Goal: Task Accomplishment & Management: Use online tool/utility

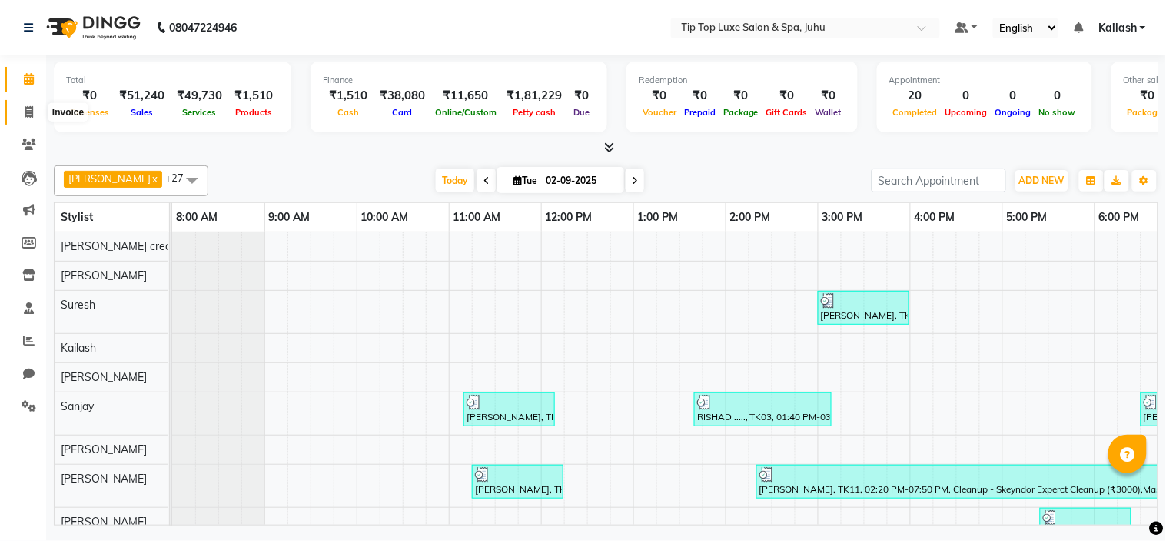
click at [25, 114] on icon at bounding box center [29, 112] width 8 height 12
select select "8298"
select select "service"
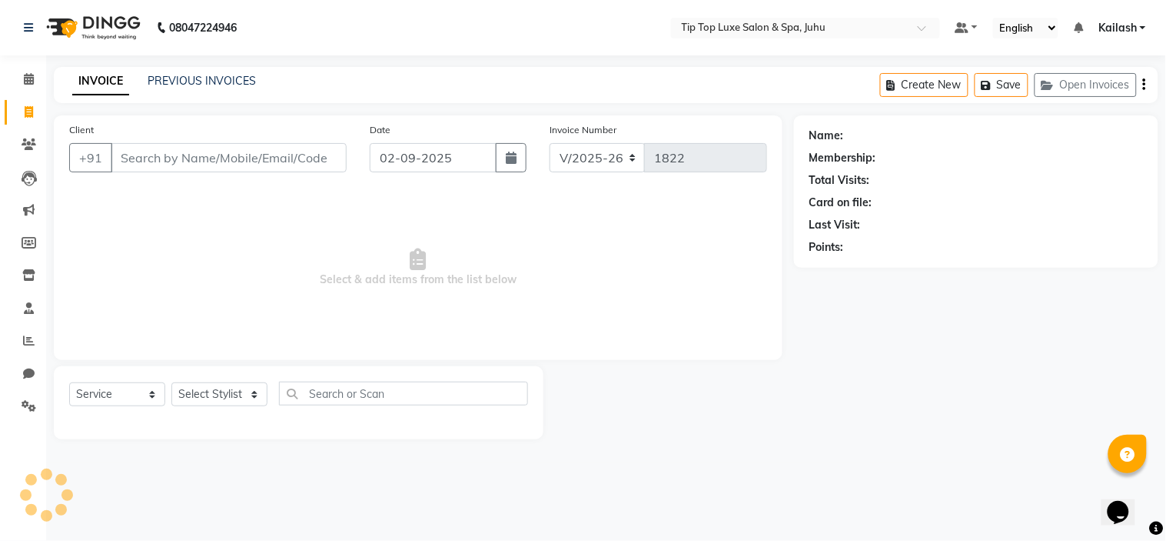
click at [181, 152] on input "Client" at bounding box center [229, 157] width 236 height 29
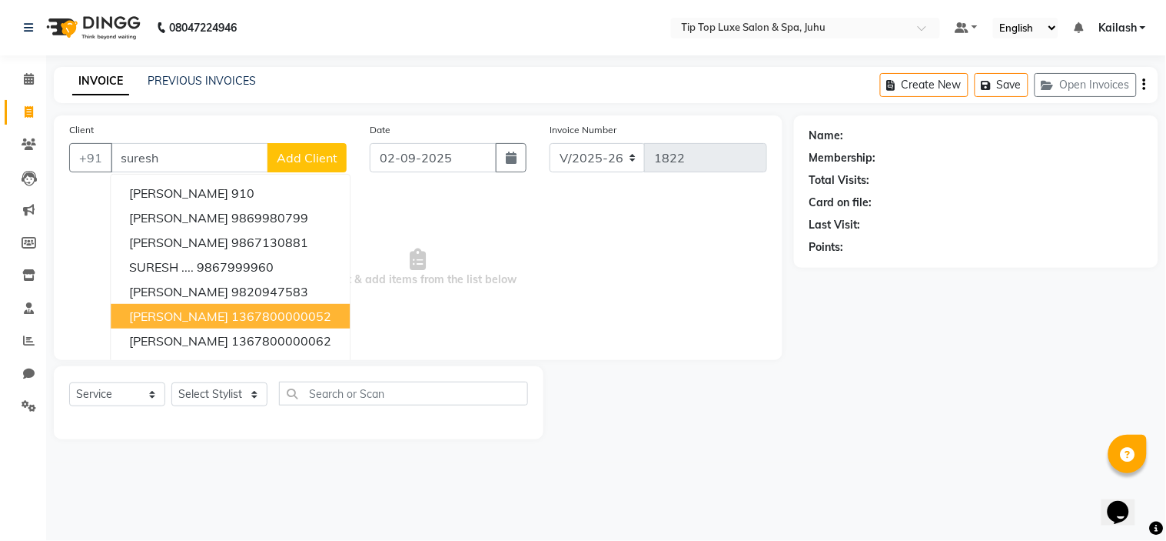
click at [137, 311] on span "[PERSON_NAME]" at bounding box center [178, 315] width 99 height 15
type input "1367800000052"
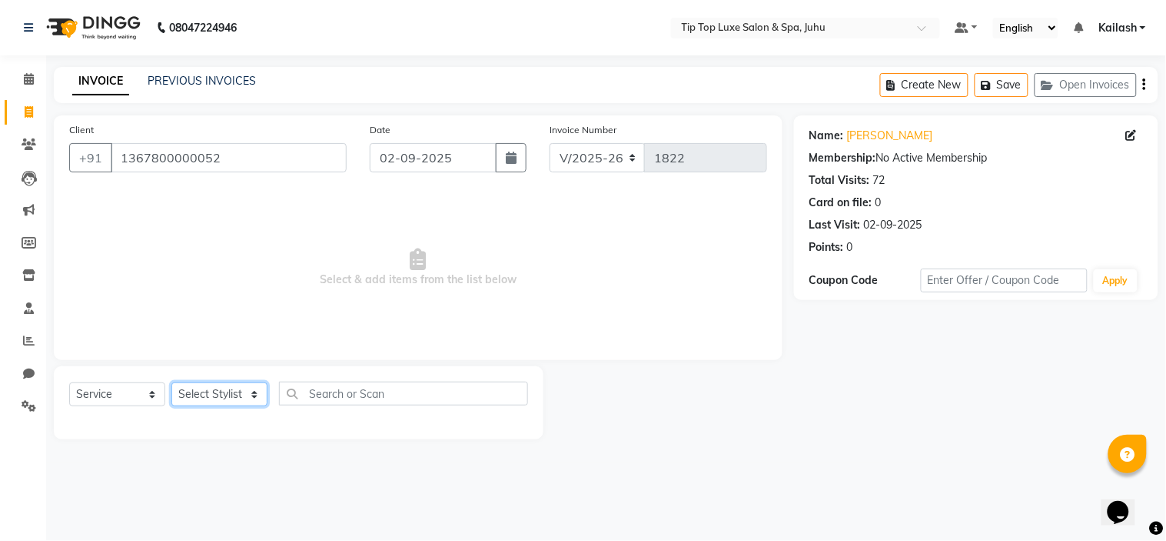
click at [197, 392] on select "Select Stylist [PERSON_NAME] admin [PERSON_NAME] creado ANAO [PERSON_NAME] Jyot…" at bounding box center [219, 394] width 96 height 24
select select "82310"
click at [171, 383] on select "Select Stylist [PERSON_NAME] admin [PERSON_NAME] creado ANAO [PERSON_NAME] Jyot…" at bounding box center [219, 394] width 96 height 24
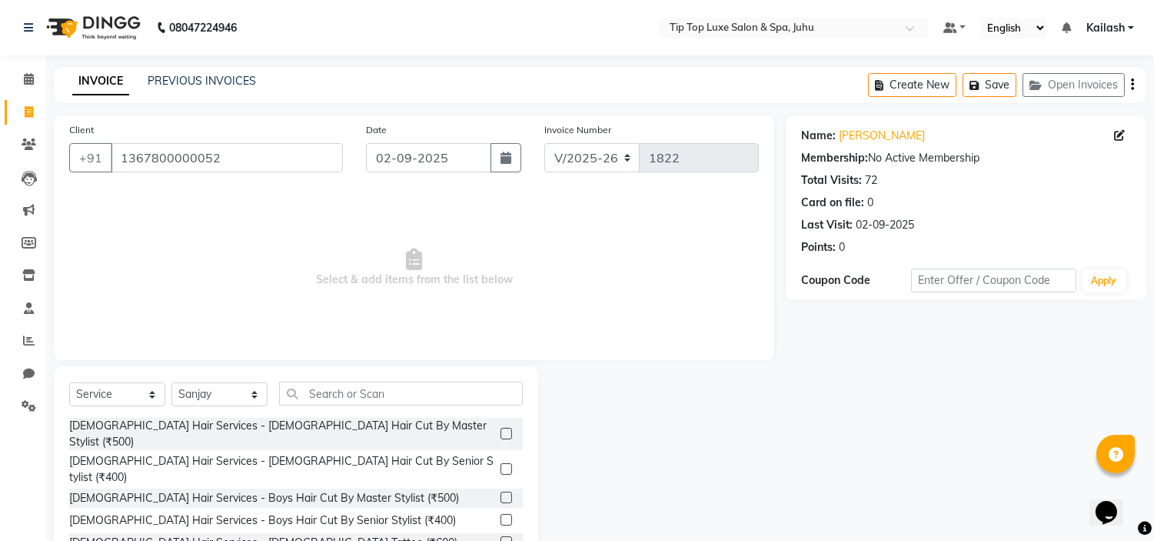
click at [501, 427] on label at bounding box center [507, 433] width 12 height 12
click at [501, 429] on input "checkbox" at bounding box center [506, 434] width 10 height 10
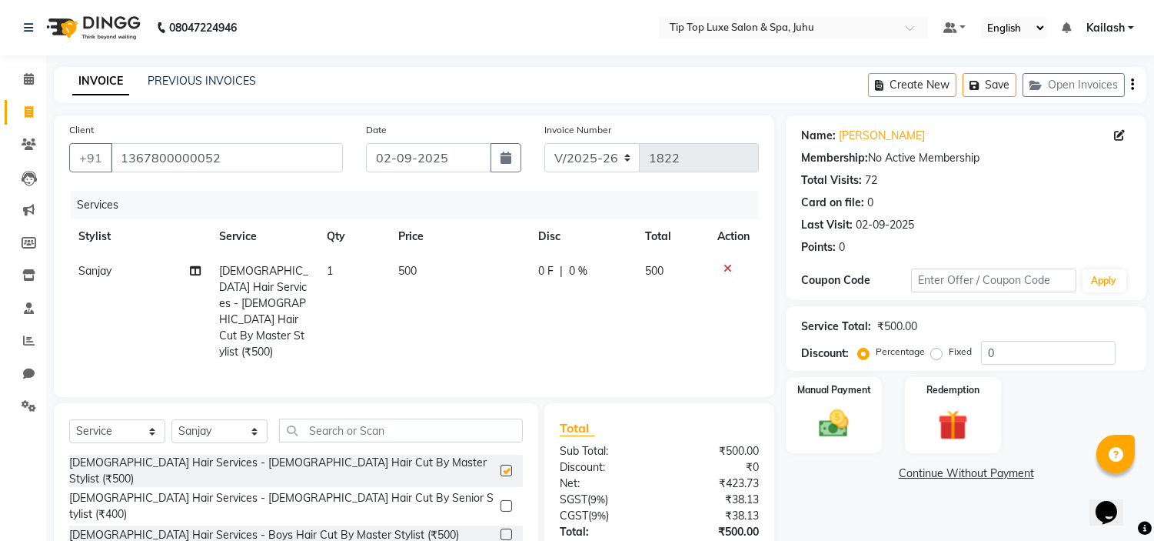
checkbox input "false"
click at [828, 426] on img at bounding box center [834, 424] width 51 height 36
click at [911, 474] on span "UPI" at bounding box center [909, 474] width 24 height 18
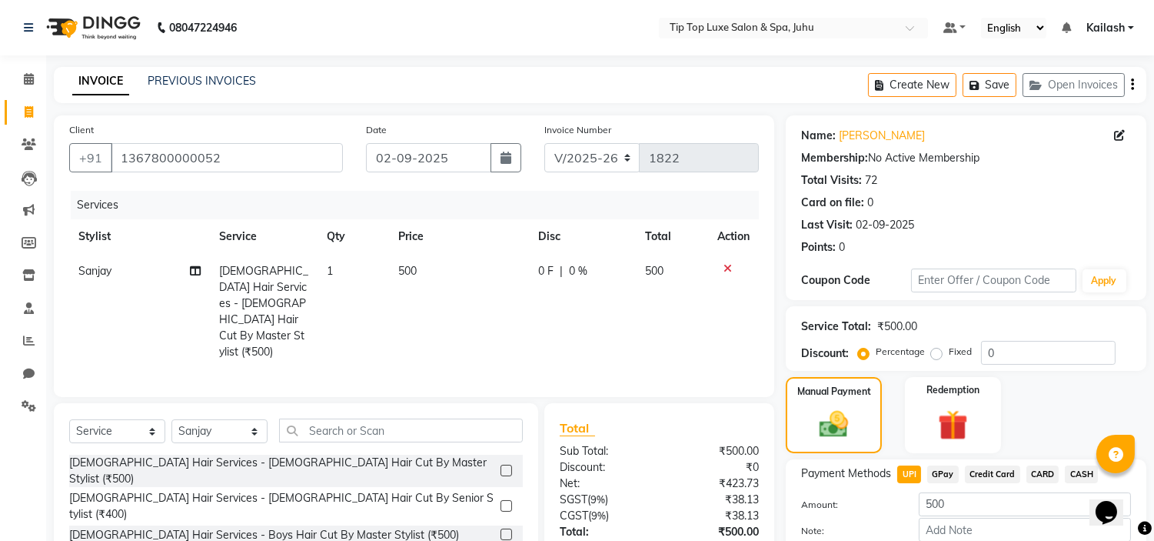
scroll to position [92, 0]
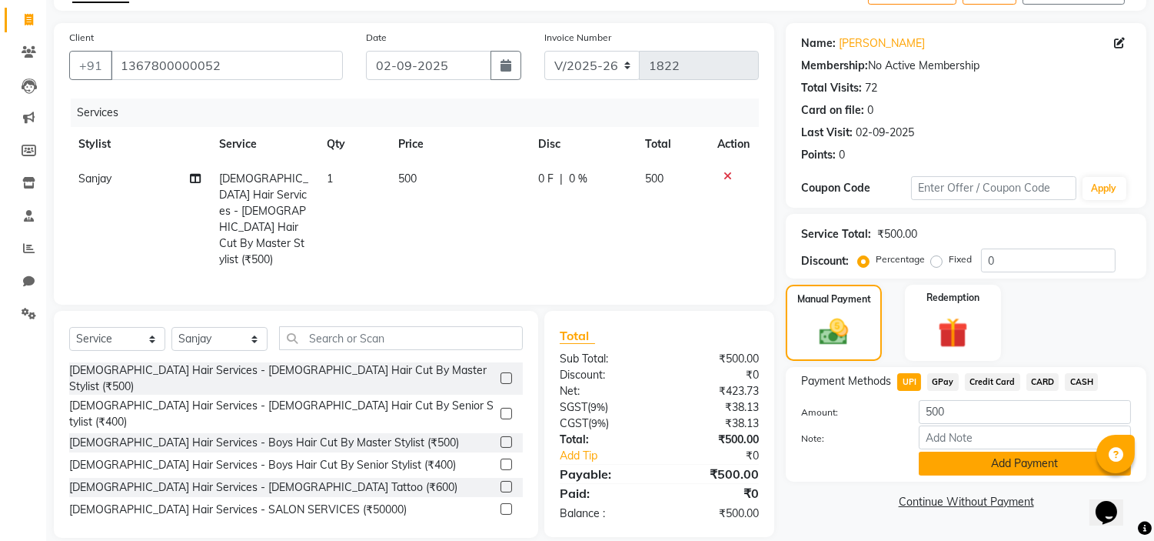
click at [967, 464] on button "Add Payment" at bounding box center [1025, 463] width 212 height 24
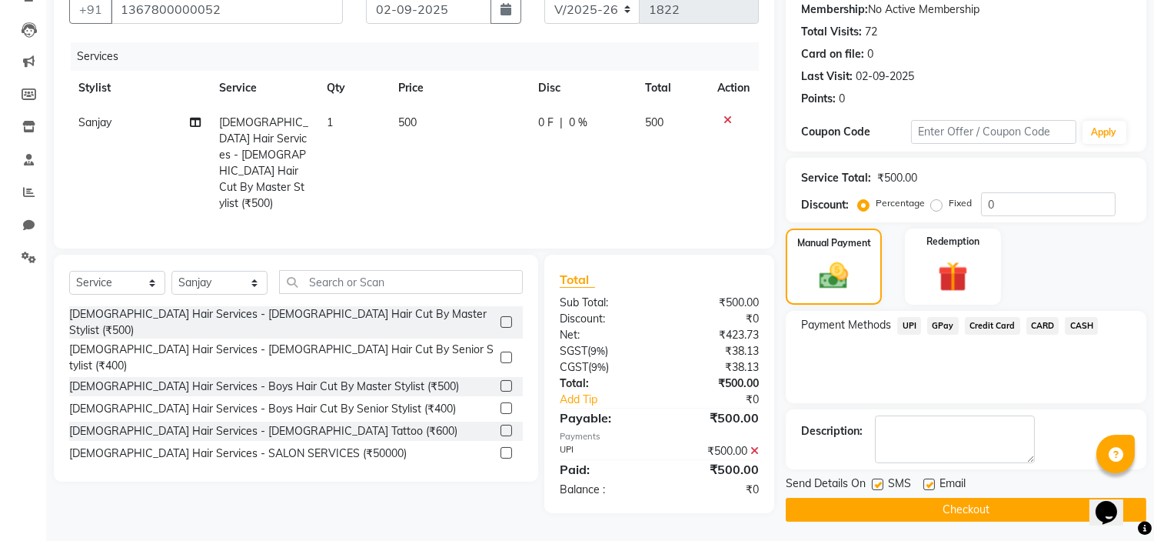
scroll to position [151, 0]
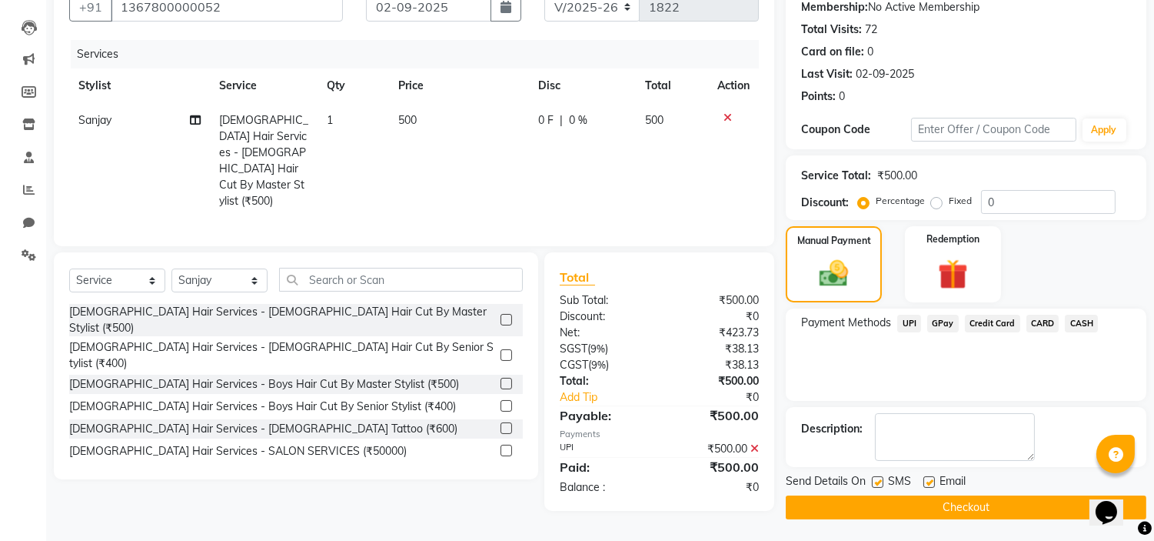
click at [929, 506] on button "Checkout" at bounding box center [966, 507] width 361 height 24
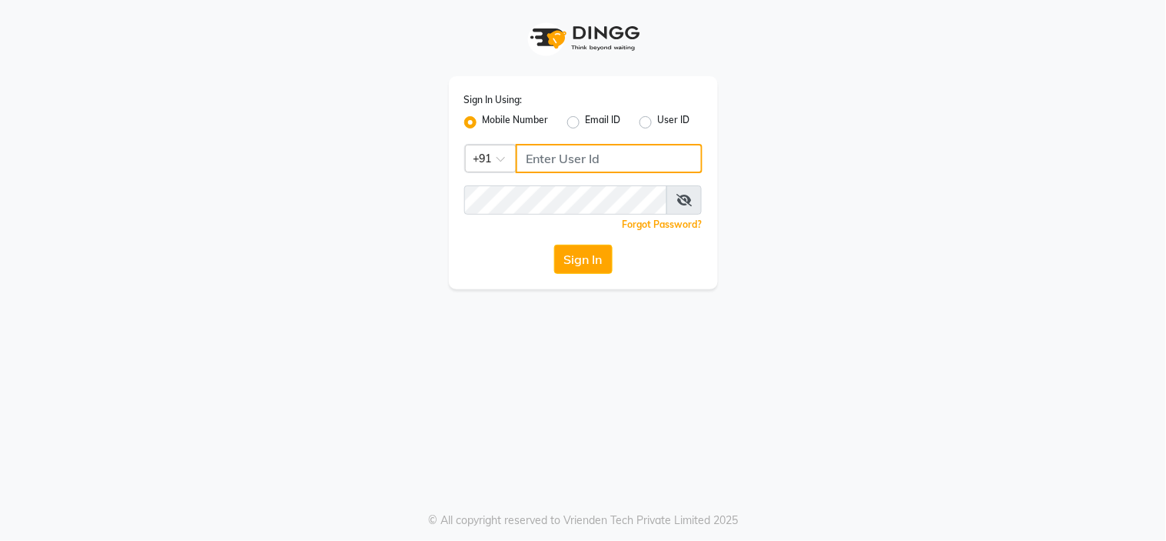
click at [623, 155] on input "Username" at bounding box center [609, 158] width 187 height 29
type input "9167063319"
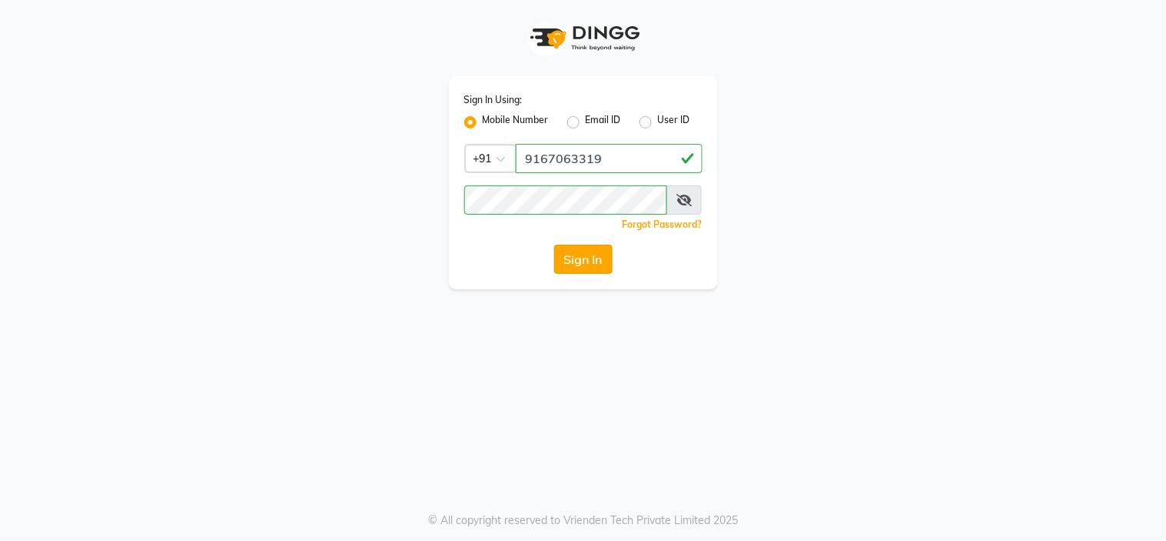
click at [594, 258] on button "Sign In" at bounding box center [583, 258] width 58 height 29
